Goal: Task Accomplishment & Management: Manage account settings

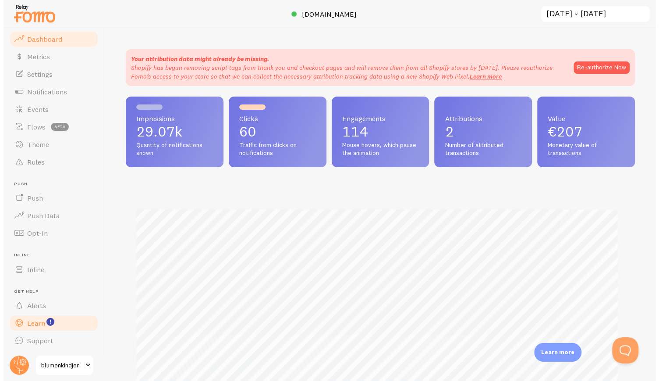
scroll to position [231, 509]
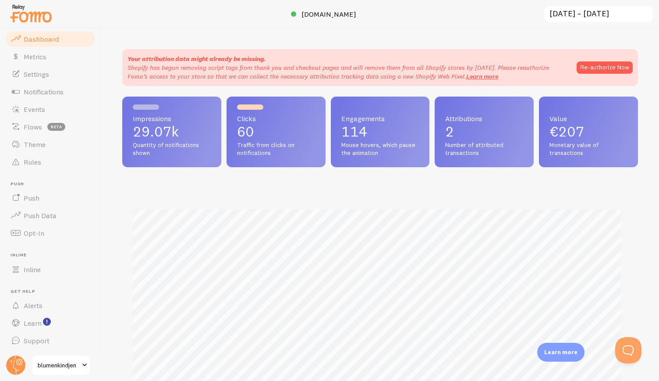
click at [68, 368] on span "blumenkindjen" at bounding box center [59, 365] width 42 height 11
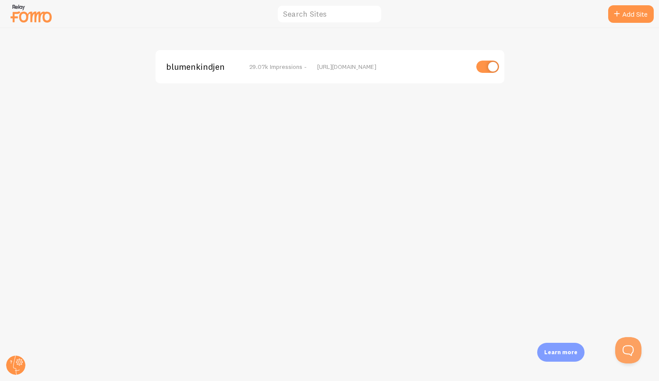
click at [210, 65] on span "blumenkindjen" at bounding box center [201, 67] width 71 height 8
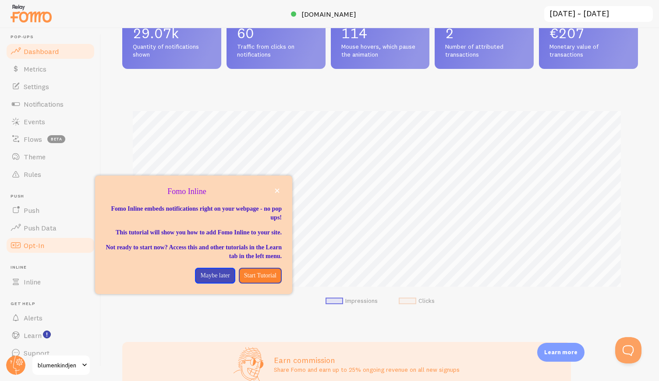
scroll to position [17, 0]
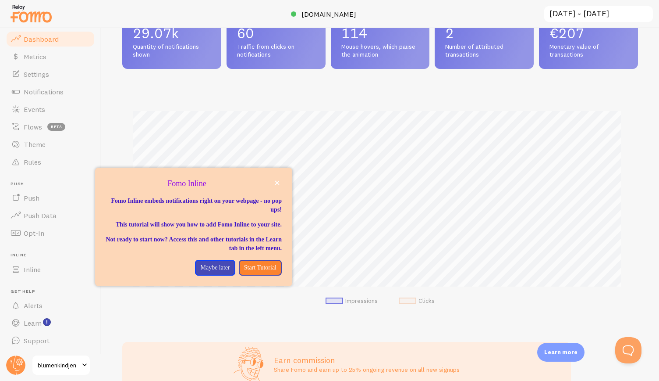
click at [61, 363] on span "blumenkindjen" at bounding box center [59, 365] width 42 height 11
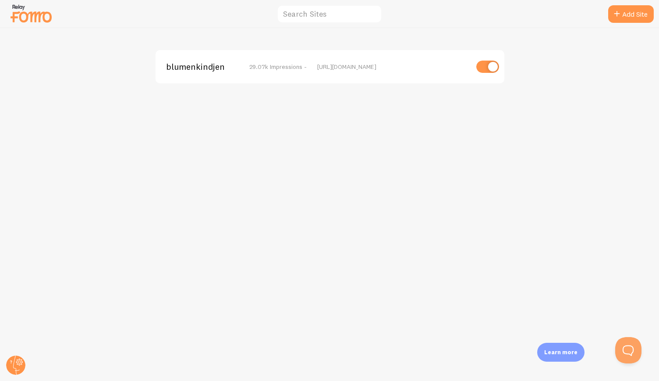
click at [213, 68] on span "blumenkindjen" at bounding box center [201, 67] width 71 height 8
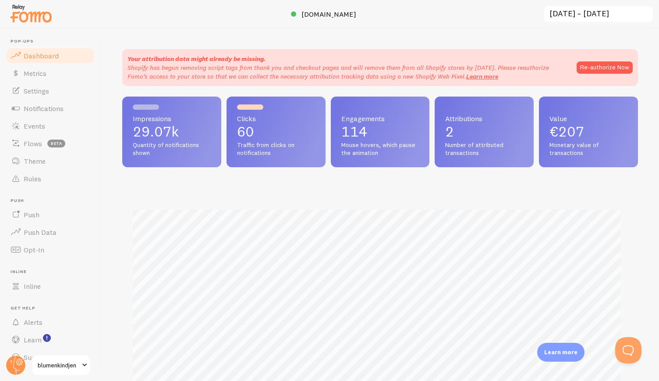
scroll to position [231, 509]
click at [80, 368] on span at bounding box center [84, 365] width 11 height 11
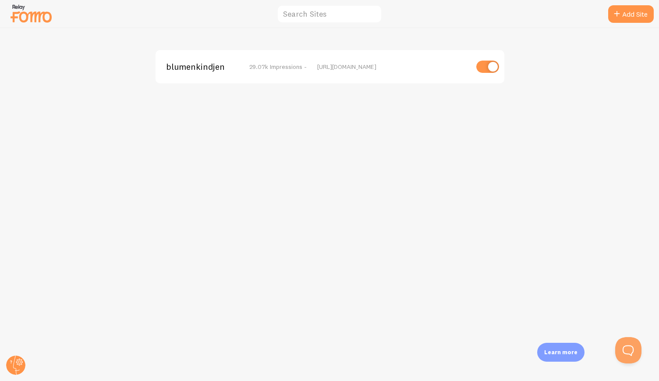
click at [17, 10] on img at bounding box center [31, 13] width 44 height 22
click at [17, 362] on circle at bounding box center [15, 364] width 19 height 19
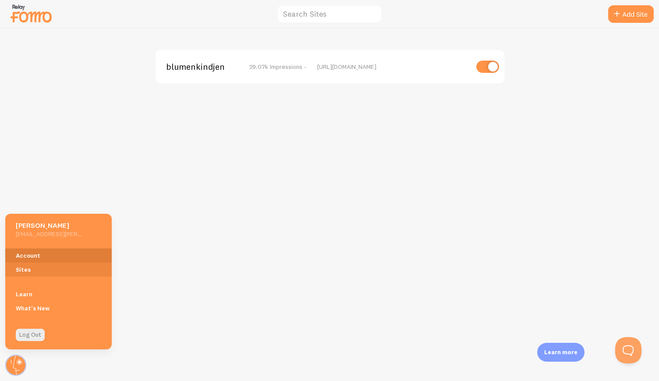
click at [45, 258] on link "Account" at bounding box center [58, 255] width 107 height 14
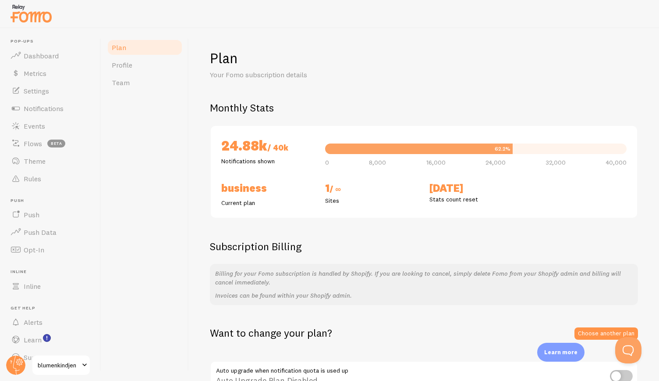
scroll to position [53, 0]
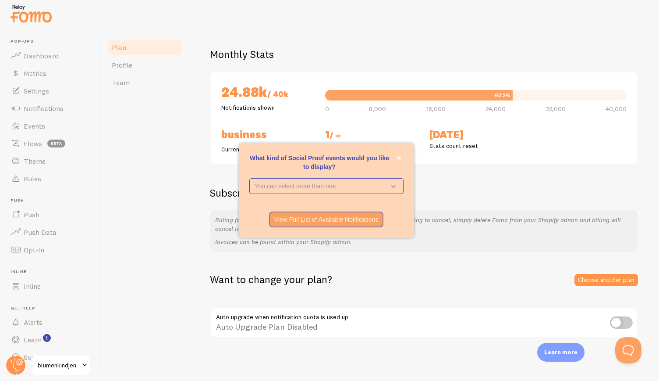
click at [391, 157] on p "What kind of Social Proof events would you like to display?" at bounding box center [326, 162] width 154 height 18
click at [399, 156] on icon "close," at bounding box center [399, 158] width 5 height 5
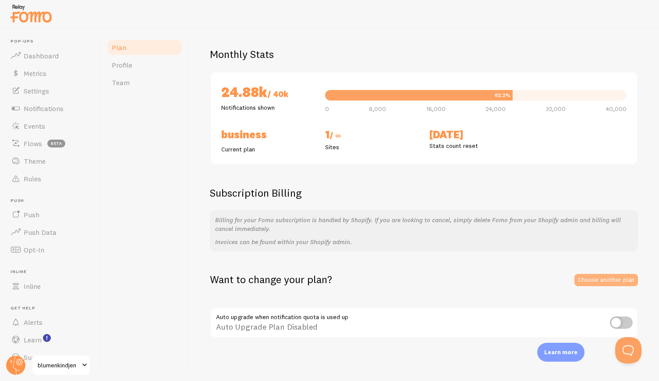
click at [590, 278] on link "Choose another plan" at bounding box center [607, 280] width 64 height 12
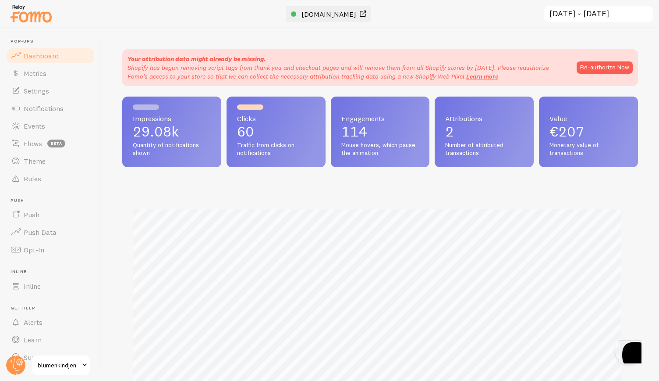
scroll to position [438192, 437913]
